Goal: Find specific page/section: Find specific page/section

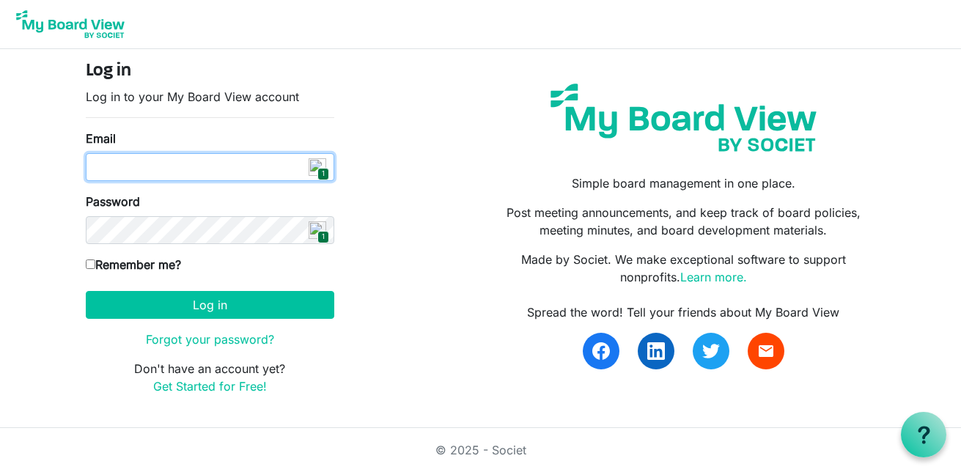
drag, startPoint x: 228, startPoint y: 169, endPoint x: 242, endPoint y: 169, distance: 13.9
click at [229, 167] on input "Email" at bounding box center [210, 167] width 249 height 28
type input "[EMAIL_ADDRESS][DOMAIN_NAME]"
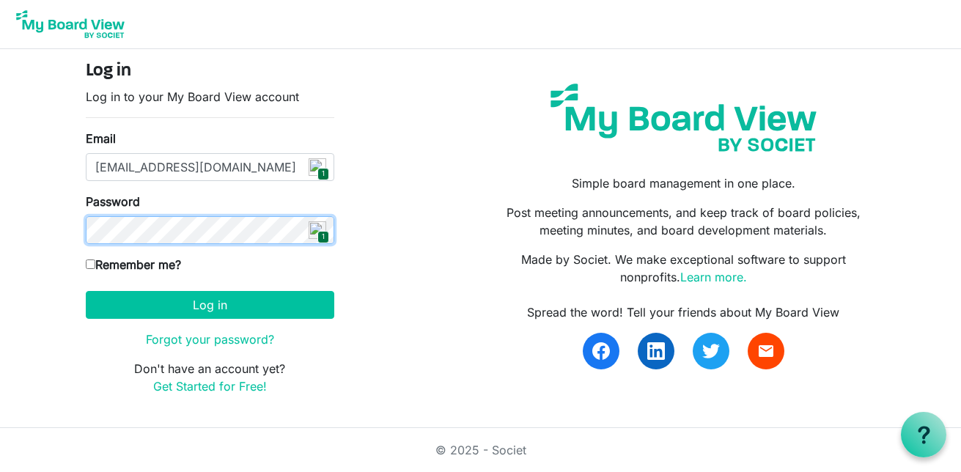
click at [86, 291] on button "Log in" at bounding box center [210, 305] width 249 height 28
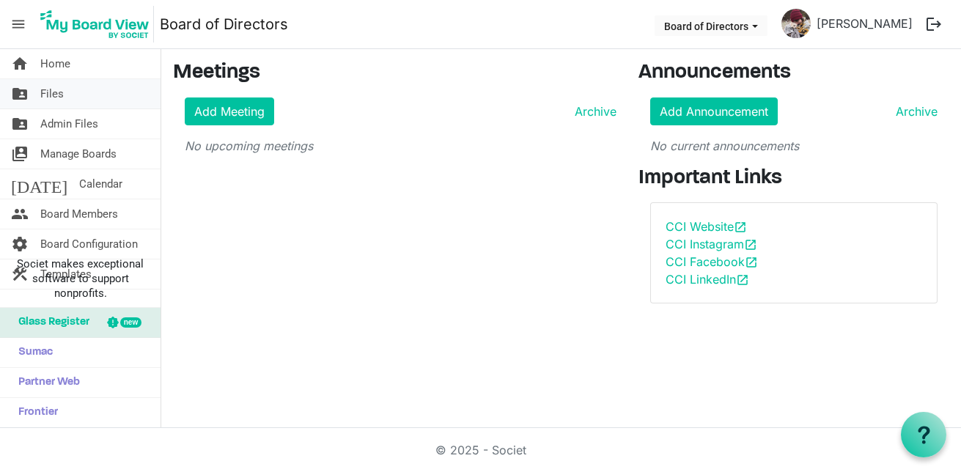
click at [54, 100] on span "Files" at bounding box center [51, 93] width 23 height 29
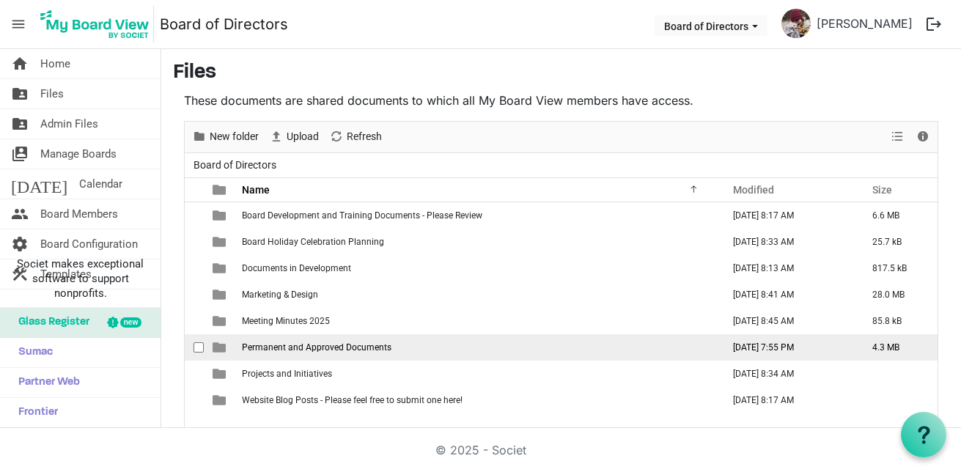
click at [368, 342] on span "Permanent and Approved Documents" at bounding box center [317, 347] width 150 height 10
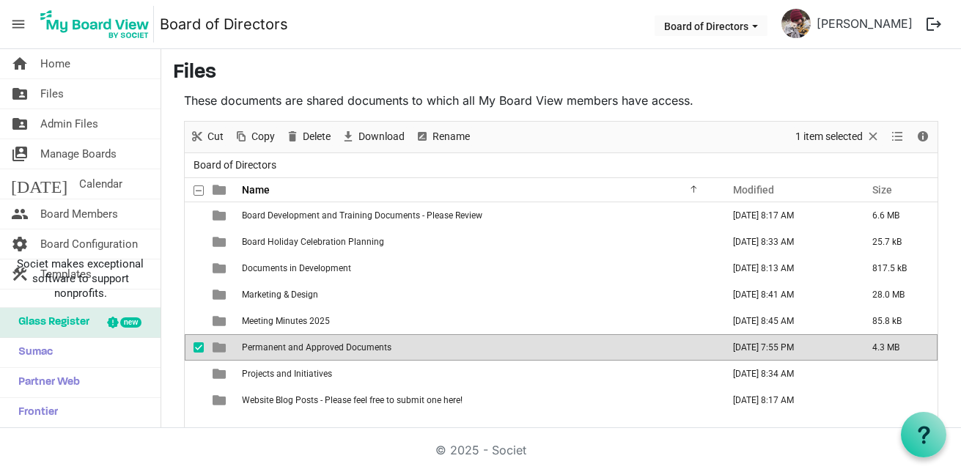
click at [370, 337] on td "Permanent and Approved Documents" at bounding box center [478, 347] width 480 height 26
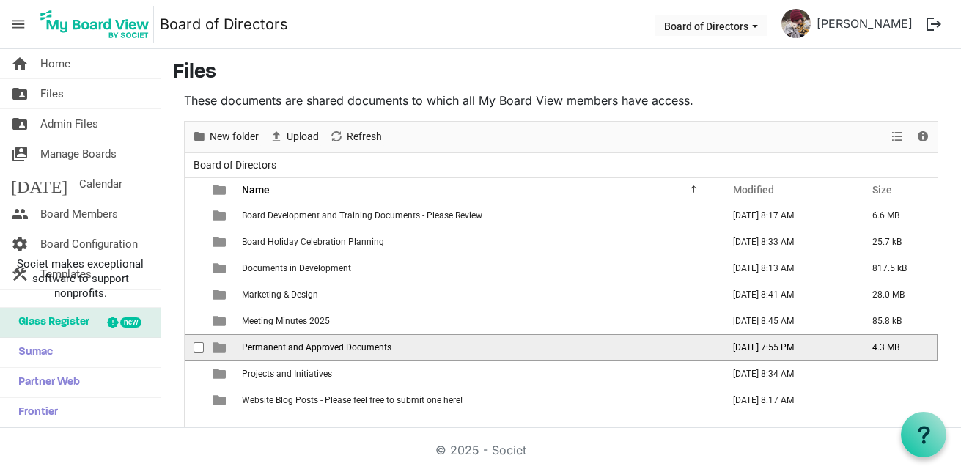
click at [370, 337] on td "Permanent and Approved Documents" at bounding box center [478, 347] width 480 height 26
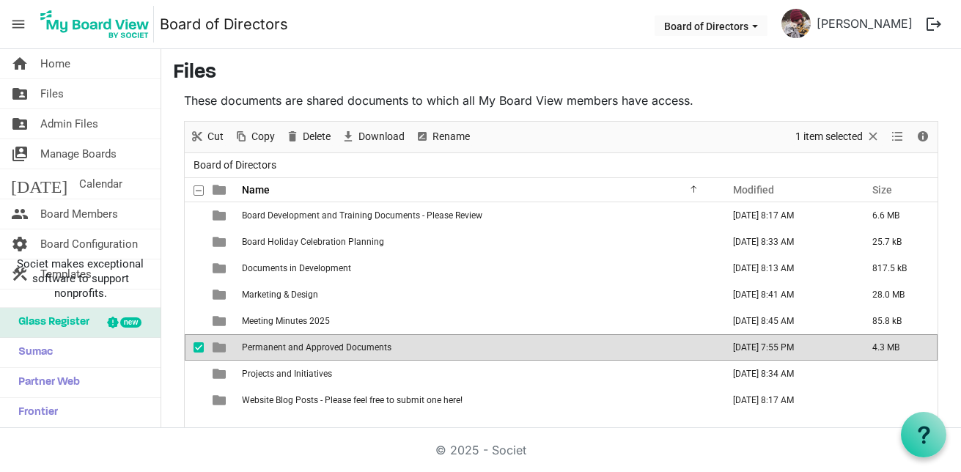
click at [375, 349] on span "Permanent and Approved Documents" at bounding box center [317, 347] width 150 height 10
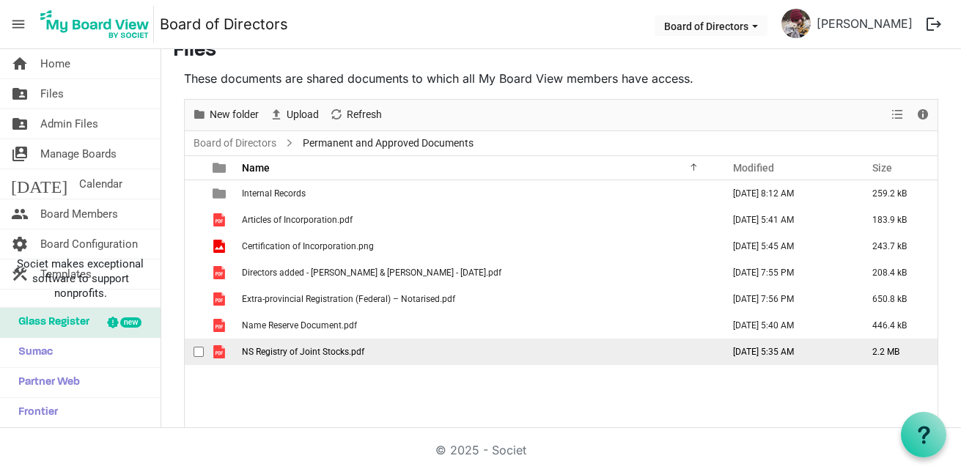
click at [393, 351] on td "NS Registry of Joint Stocks.pdf" at bounding box center [478, 352] width 480 height 26
click at [392, 351] on td "NS Registry of Joint Stocks.pdf" at bounding box center [478, 352] width 480 height 26
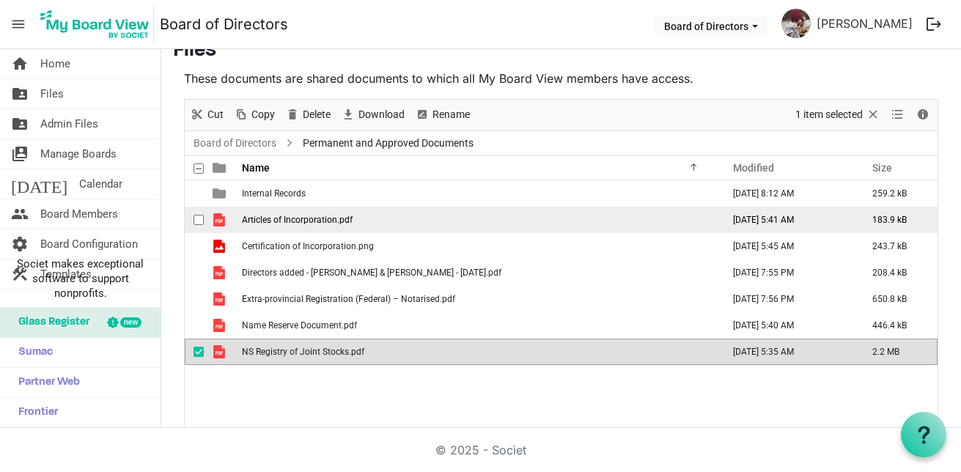
click at [297, 224] on span "Articles of Incorporation.pdf" at bounding box center [297, 220] width 111 height 10
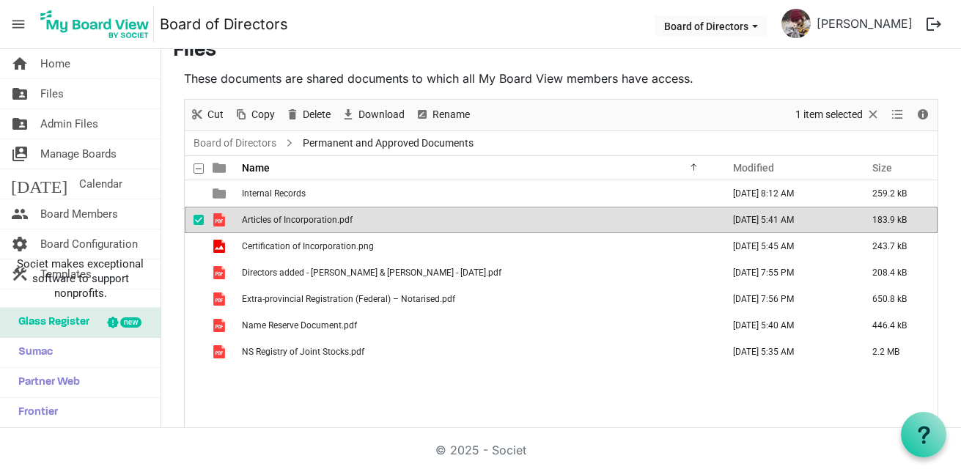
click at [297, 224] on span "Articles of Incorporation.pdf" at bounding box center [297, 220] width 111 height 10
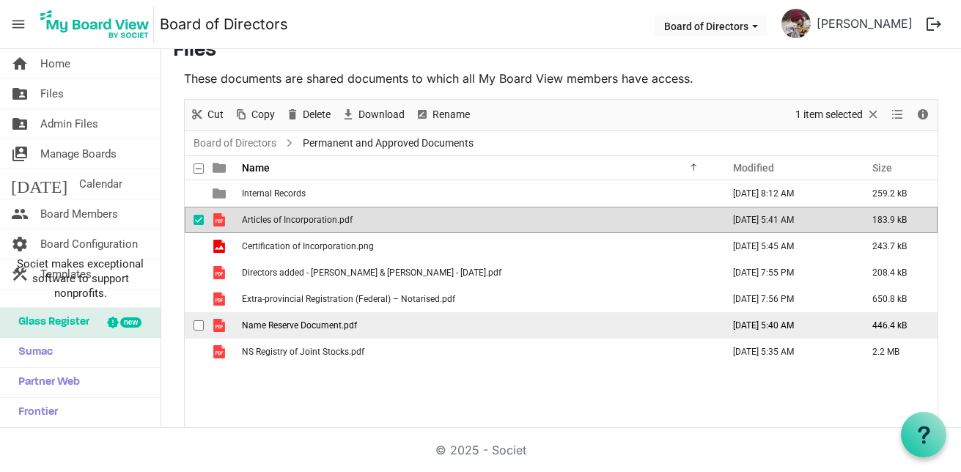
click at [317, 329] on span "Name Reserve Document.pdf" at bounding box center [299, 325] width 115 height 10
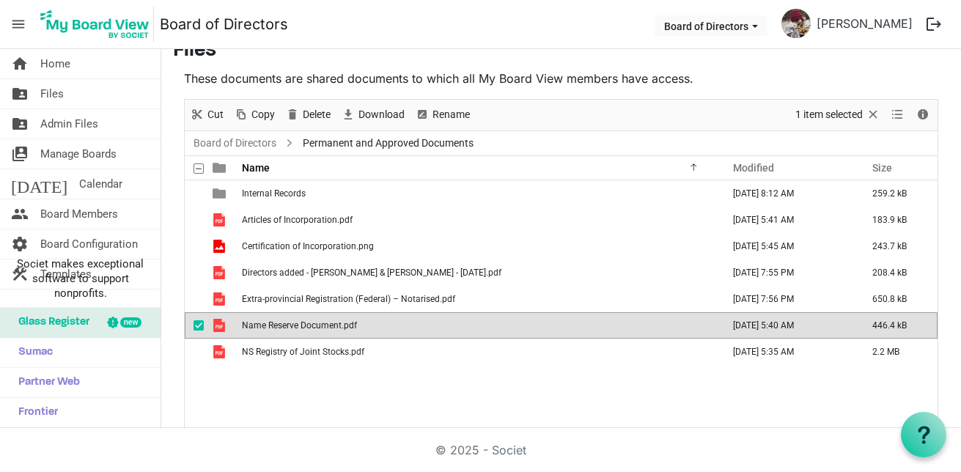
click at [317, 329] on span "Name Reserve Document.pdf" at bounding box center [299, 325] width 115 height 10
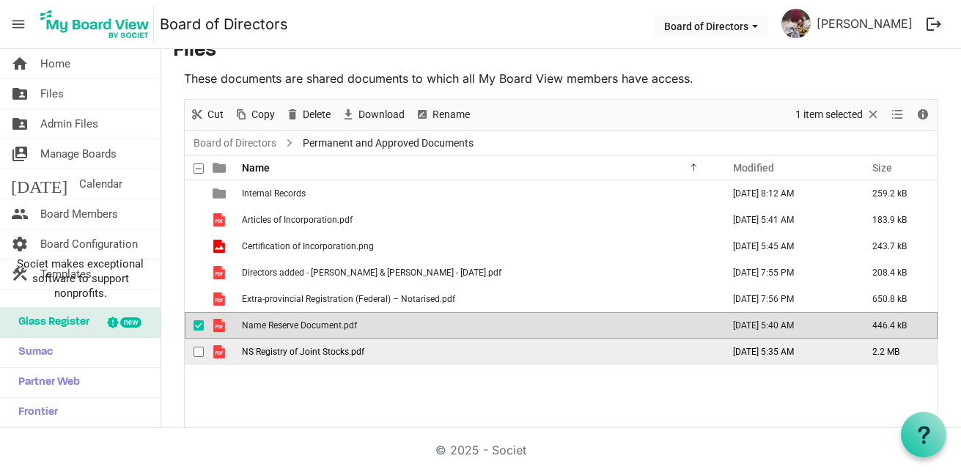
scroll to position [34, 0]
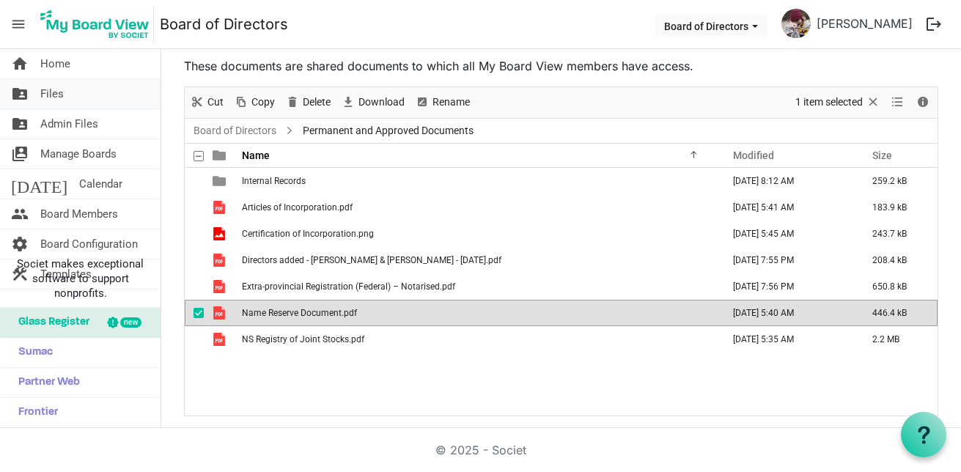
click at [61, 102] on span "Files" at bounding box center [51, 93] width 23 height 29
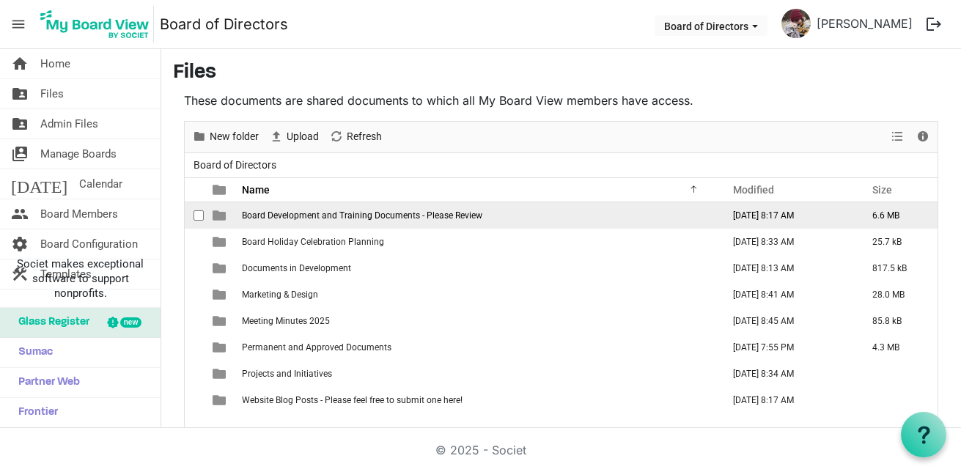
click at [380, 218] on span "Board Development and Training Documents - Please Review" at bounding box center [362, 215] width 241 height 10
click at [381, 218] on span "Board Development and Training Documents - Please Review" at bounding box center [362, 215] width 241 height 10
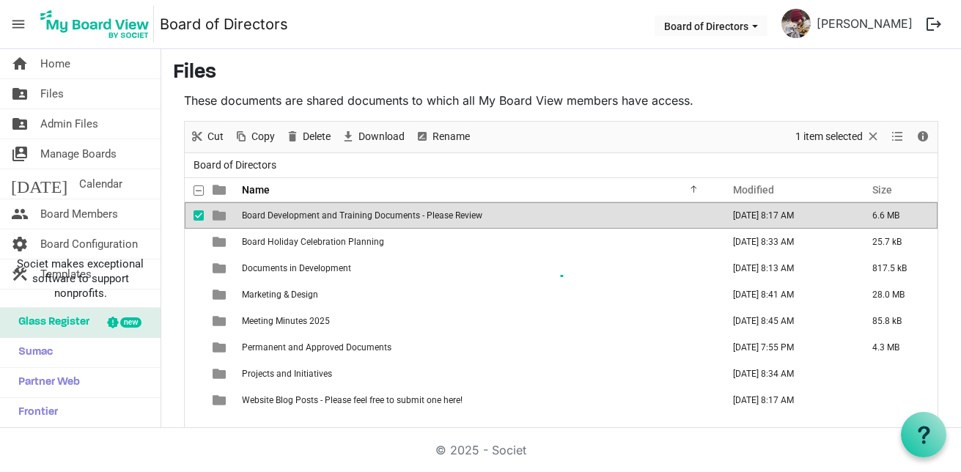
scroll to position [22, 0]
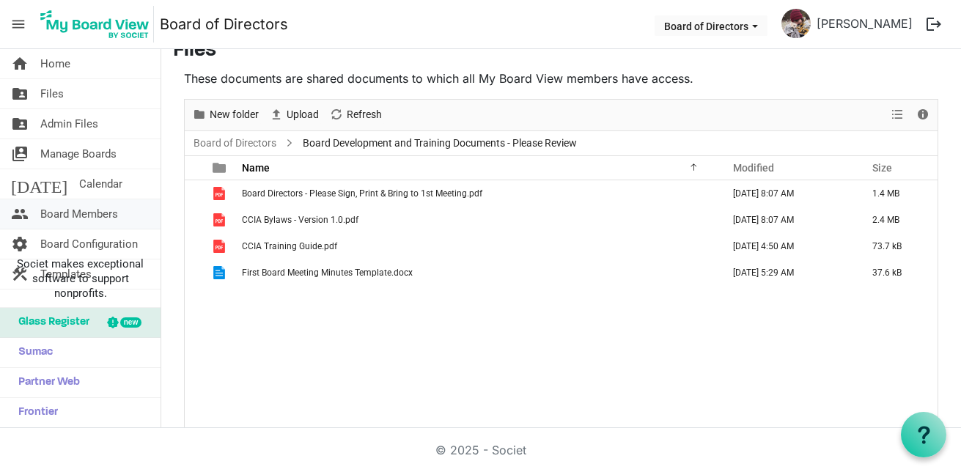
click at [109, 221] on span "Board Members" at bounding box center [79, 213] width 78 height 29
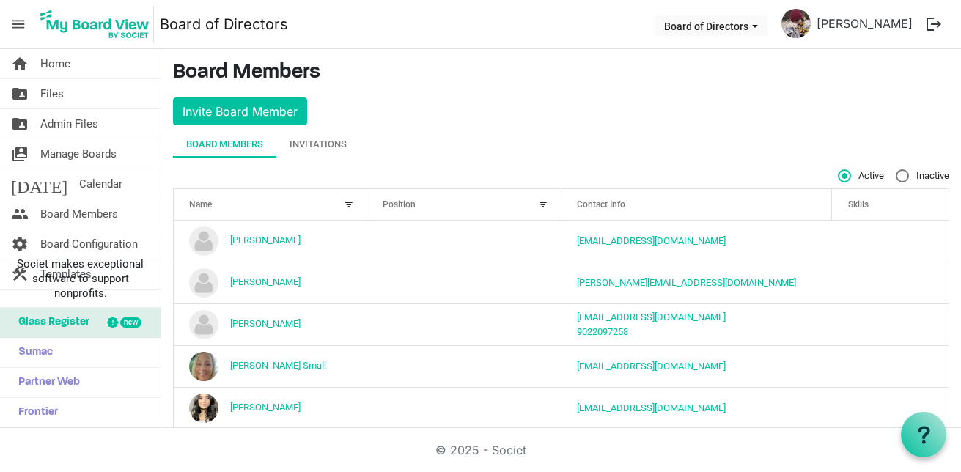
scroll to position [150, 0]
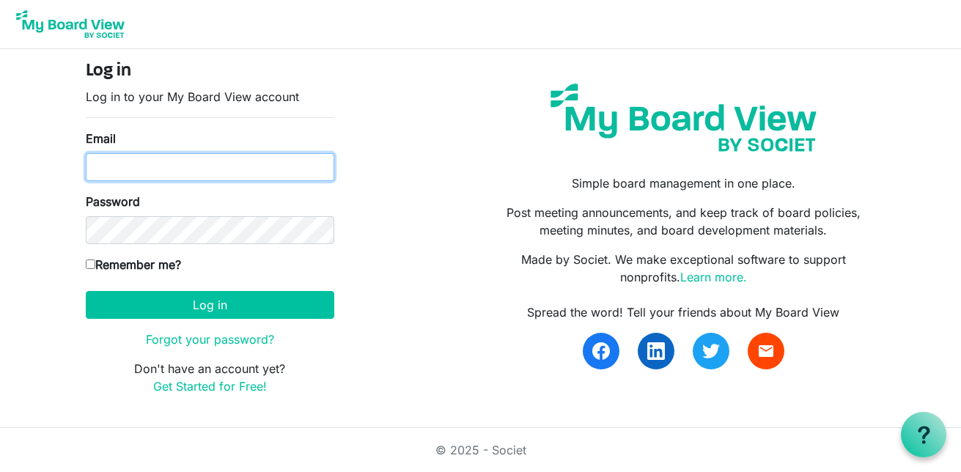
click at [103, 158] on input "Email" at bounding box center [210, 167] width 249 height 28
type input "[EMAIL_ADDRESS][DOMAIN_NAME]"
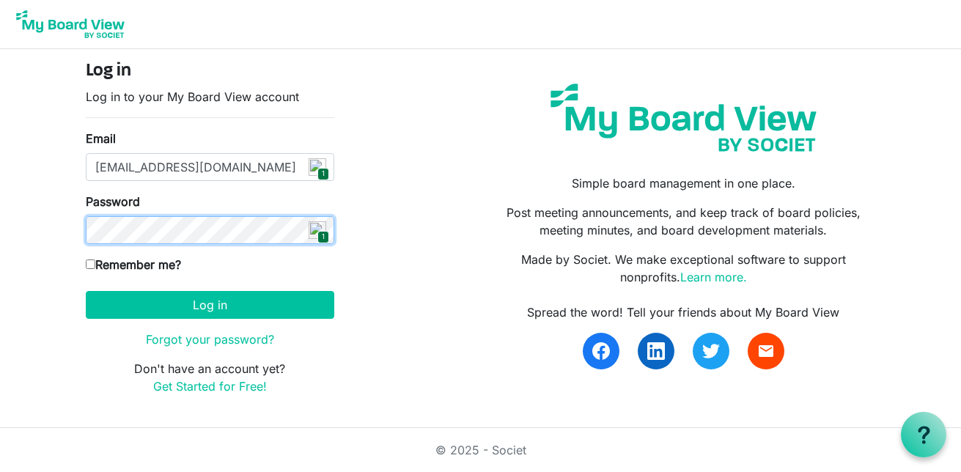
click at [86, 291] on button "Log in" at bounding box center [210, 305] width 249 height 28
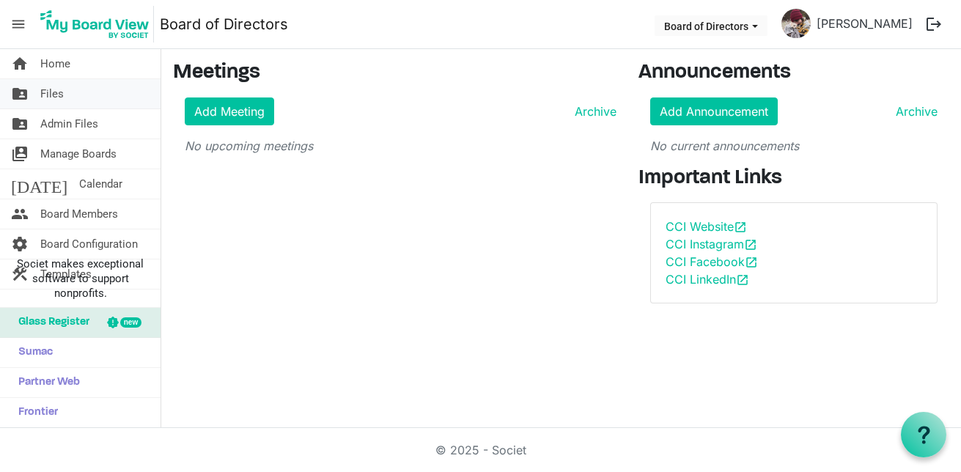
click at [42, 100] on span "Files" at bounding box center [51, 93] width 23 height 29
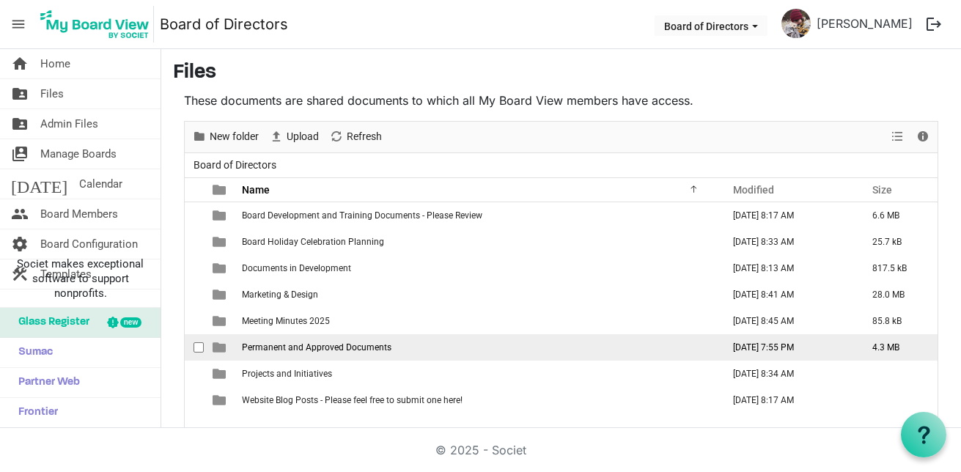
click at [265, 345] on span "Permanent and Approved Documents" at bounding box center [317, 347] width 150 height 10
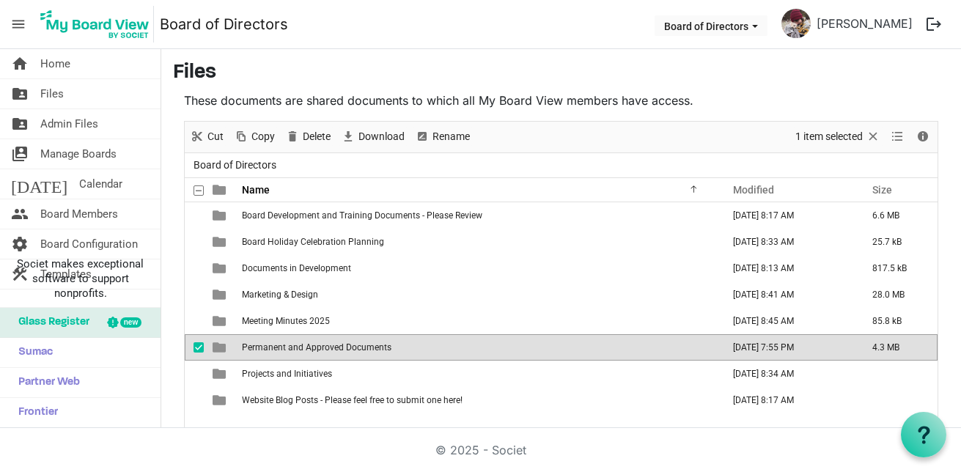
click at [265, 345] on span "Permanent and Approved Documents" at bounding box center [317, 347] width 150 height 10
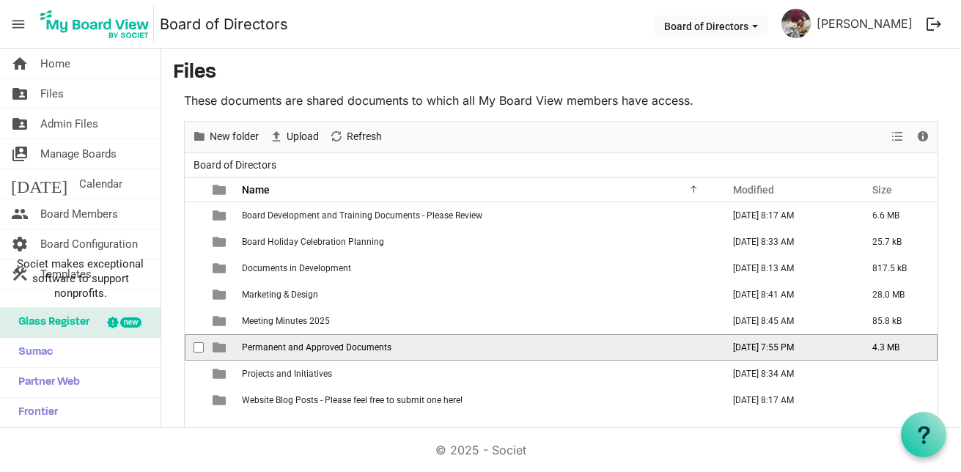
click at [265, 345] on span "Permanent and Approved Documents" at bounding box center [317, 347] width 150 height 10
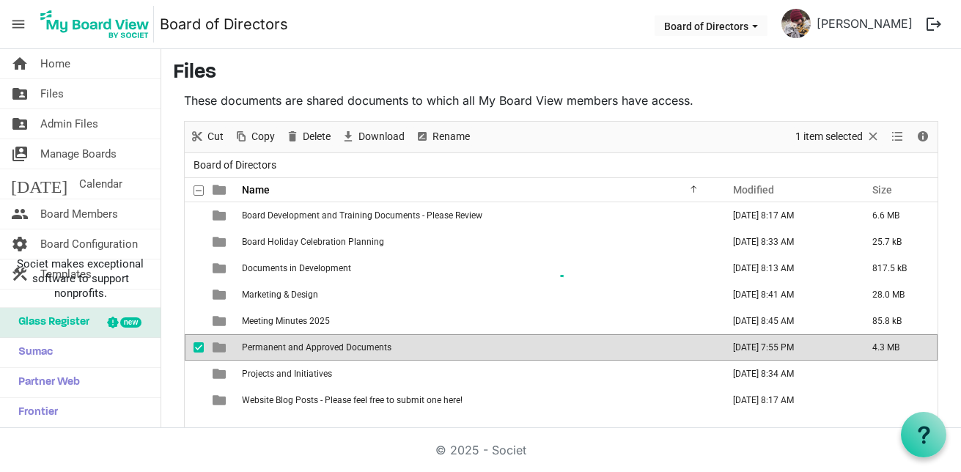
scroll to position [22, 0]
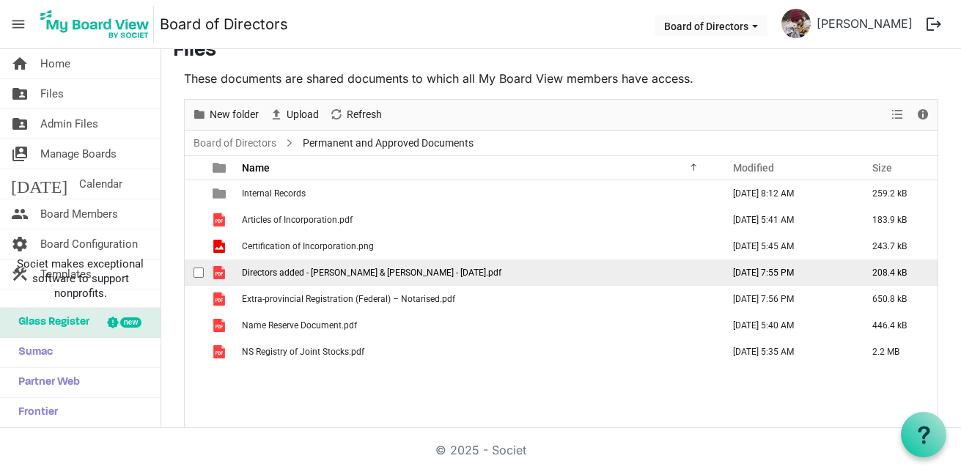
click at [274, 275] on span "Directors added - [PERSON_NAME] & [PERSON_NAME] - [DATE].pdf" at bounding box center [372, 273] width 260 height 10
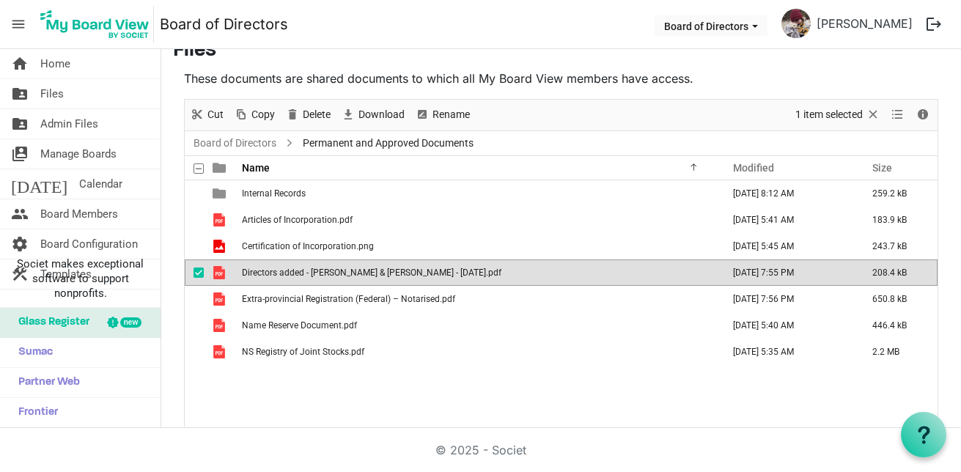
click at [274, 275] on span "Directors added - [PERSON_NAME] & [PERSON_NAME] - [DATE].pdf" at bounding box center [372, 273] width 260 height 10
